Goal: Task Accomplishment & Management: Use online tool/utility

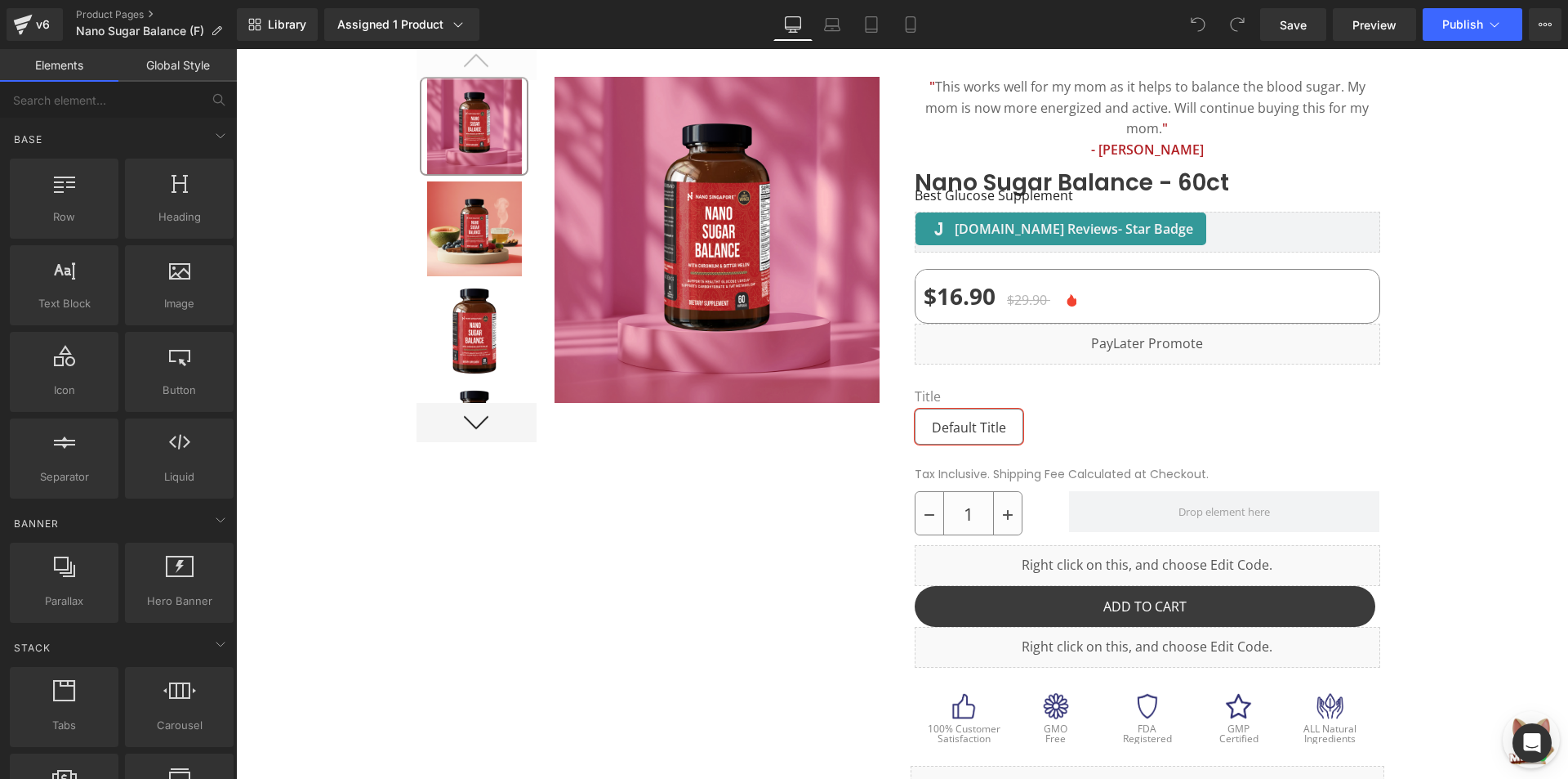
scroll to position [173, 0]
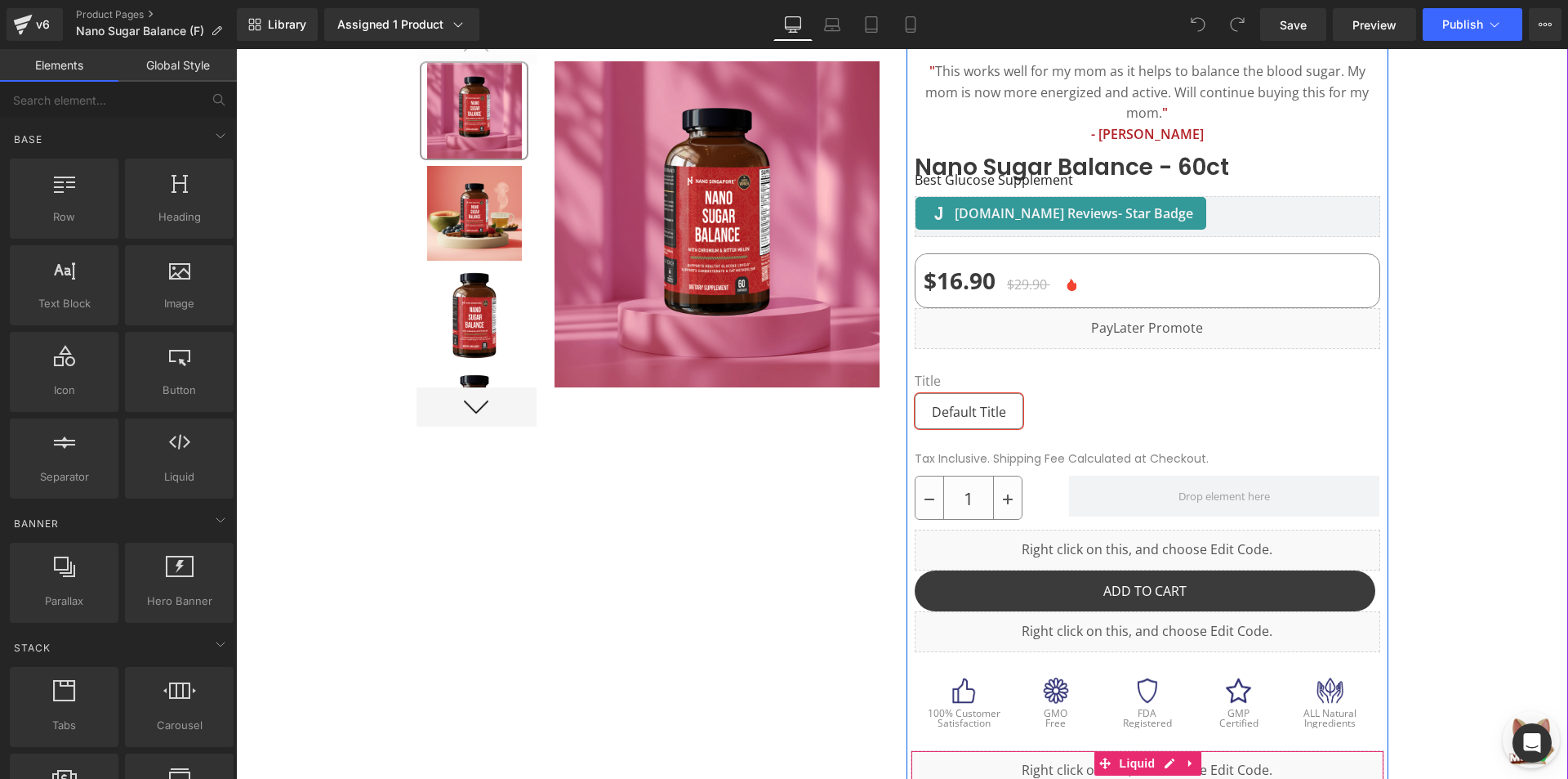
click at [1137, 751] on span "Liquid" at bounding box center [1137, 762] width 44 height 24
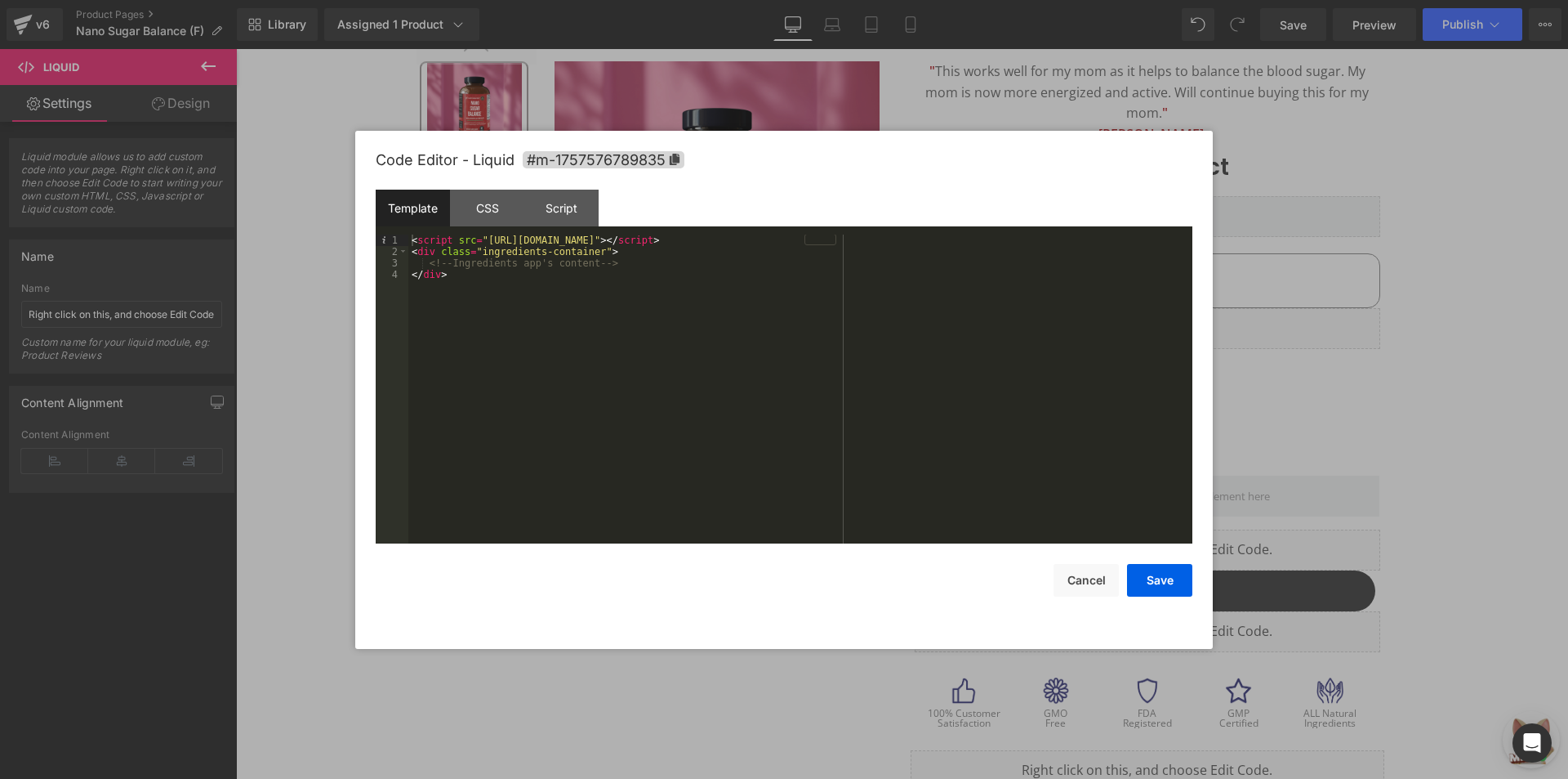
drag, startPoint x: 923, startPoint y: 688, endPoint x: 1044, endPoint y: 719, distance: 124.9
click at [1044, 719] on div at bounding box center [784, 389] width 1568 height 779
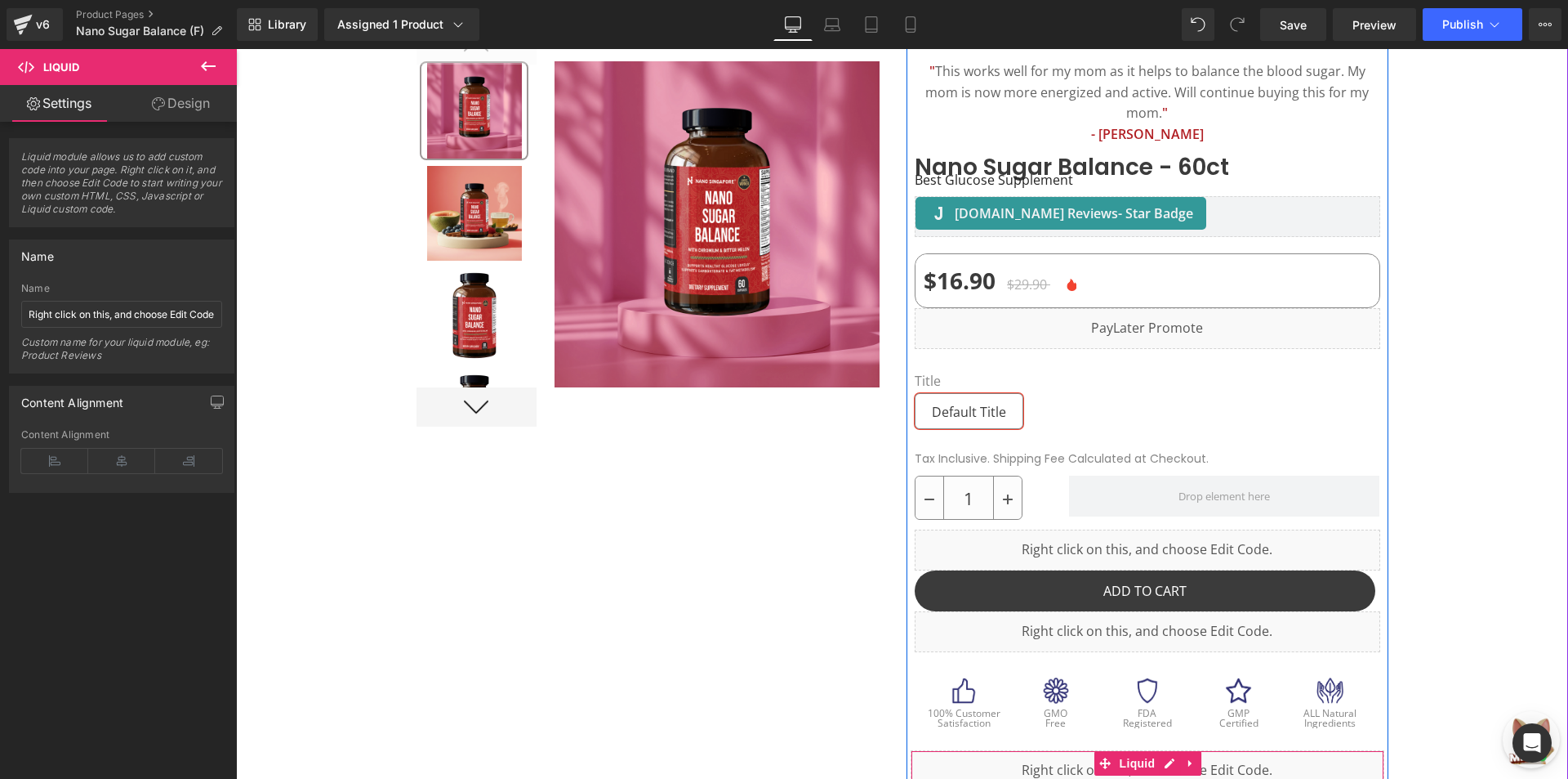
click at [1080, 750] on div "Liquid" at bounding box center [1147, 770] width 474 height 41
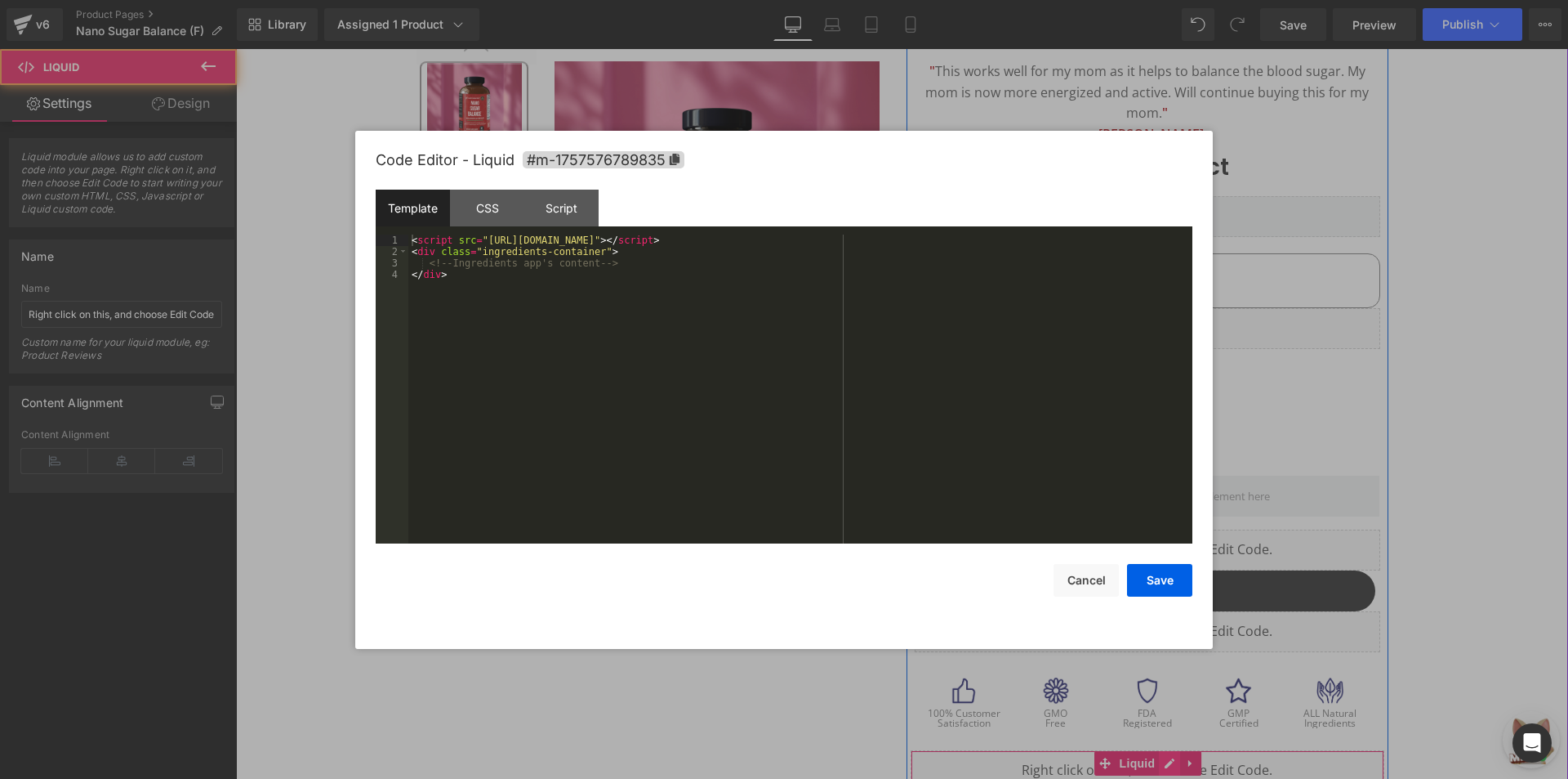
click at [1164, 758] on icon at bounding box center [1169, 763] width 12 height 13
click at [695, 275] on div "< script src = "[URL][DOMAIN_NAME]" > </ script > < div class = "ingredients-co…" at bounding box center [800, 400] width 784 height 331
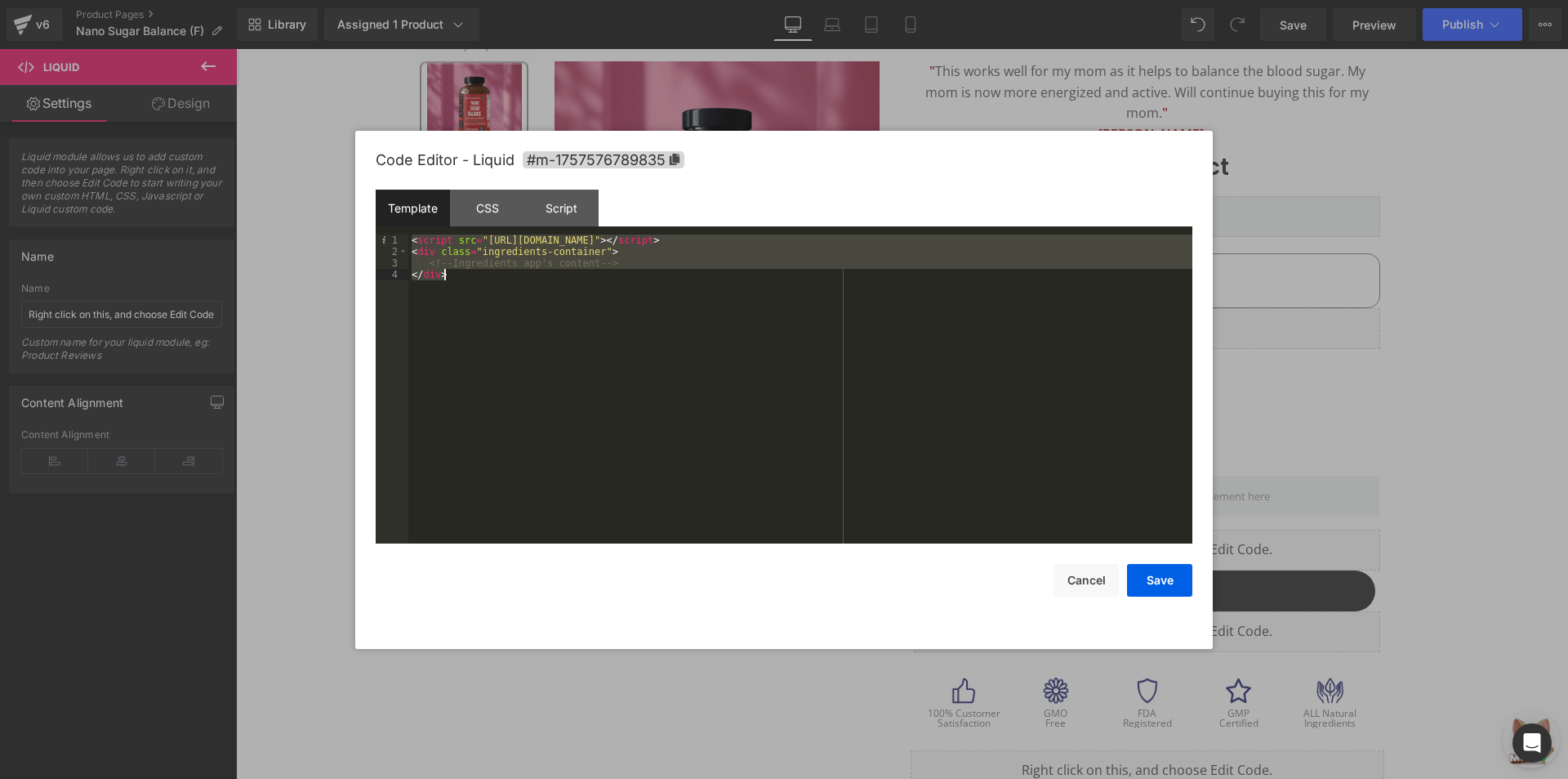
click at [1322, 204] on div at bounding box center [784, 389] width 1568 height 779
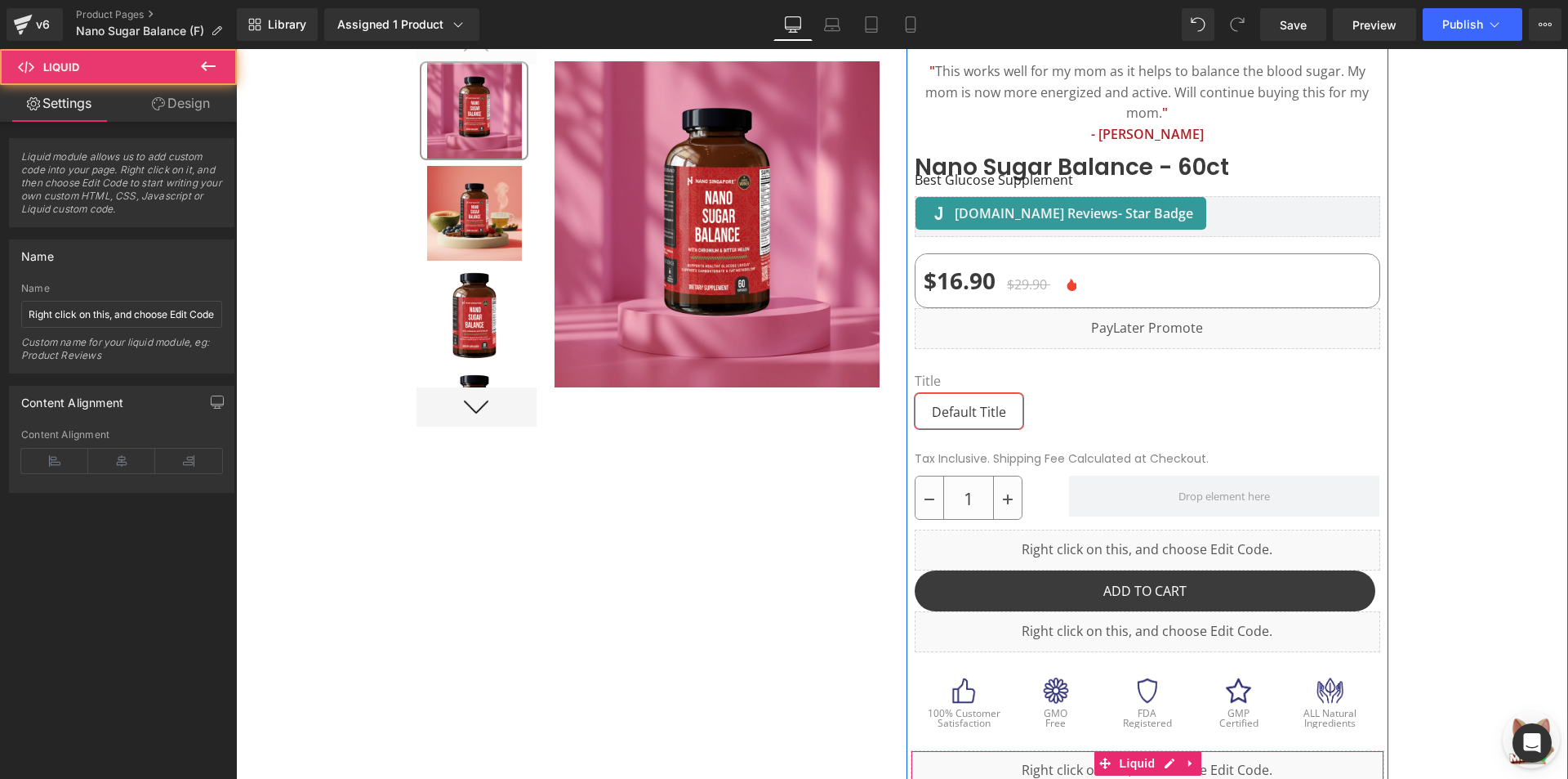
click at [1057, 758] on div "Liquid" at bounding box center [1147, 770] width 474 height 41
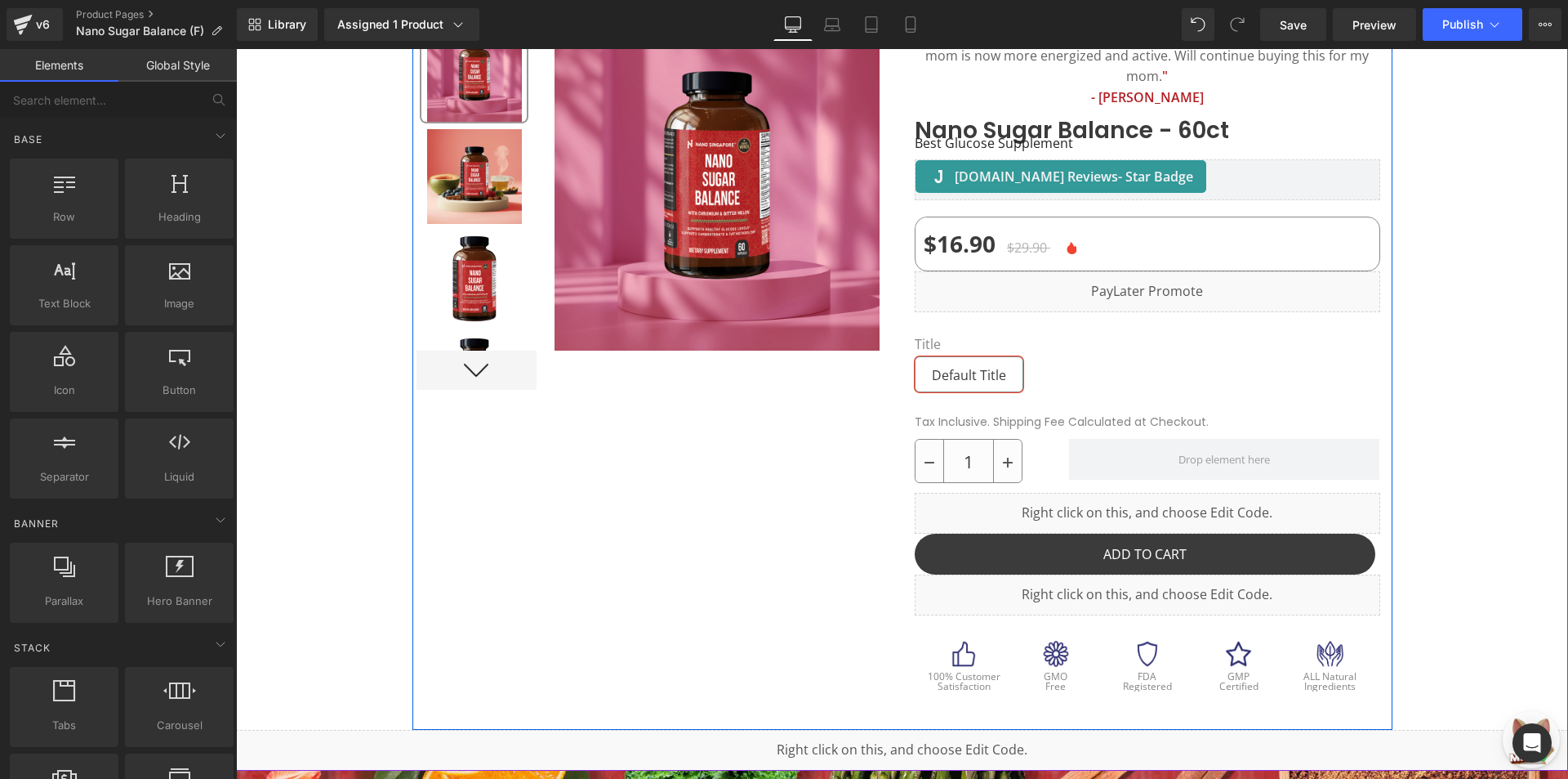
scroll to position [254, 0]
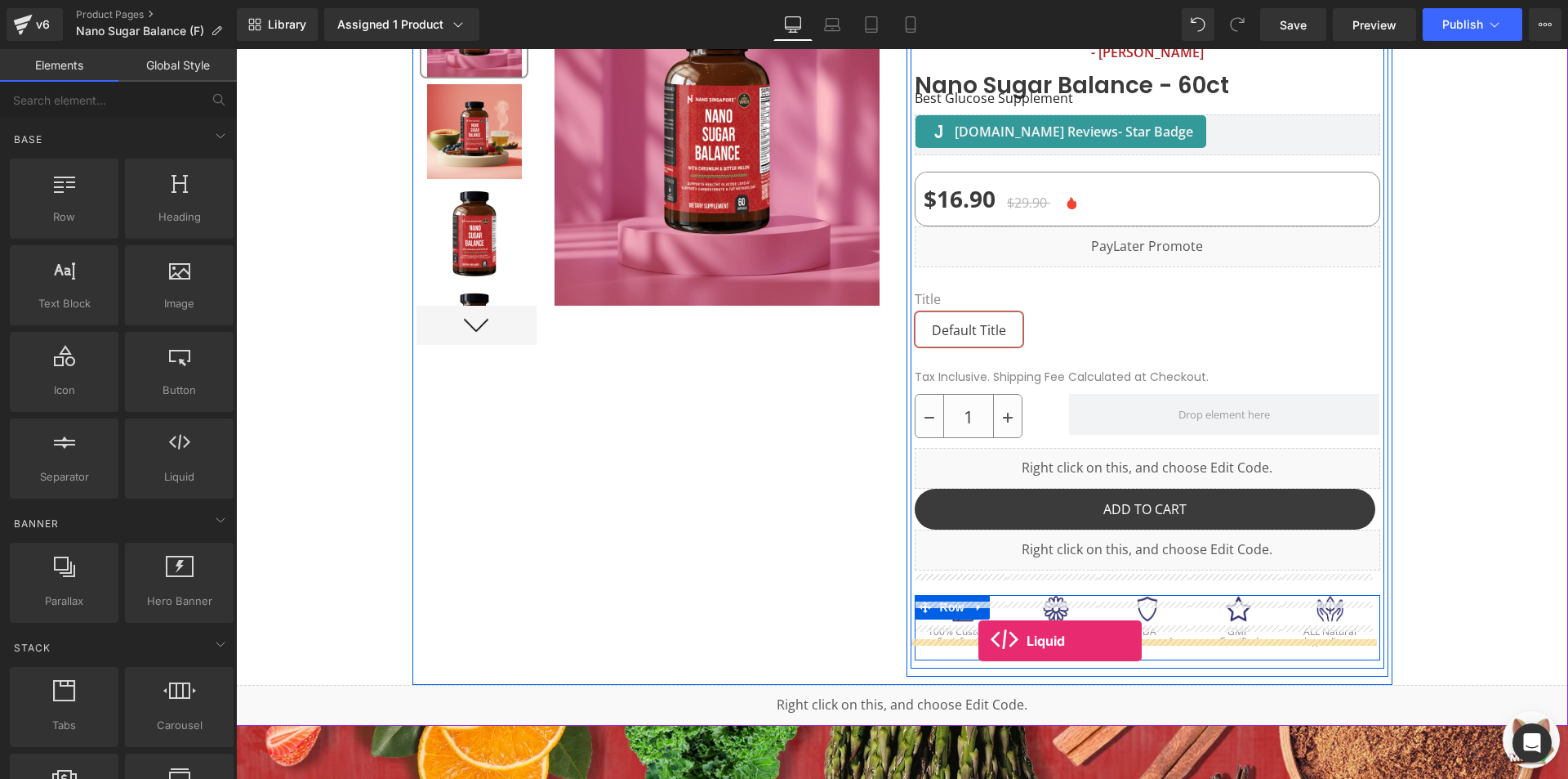
drag, startPoint x: 421, startPoint y: 524, endPoint x: 978, endPoint y: 641, distance: 569.2
